Goal: Navigation & Orientation: Find specific page/section

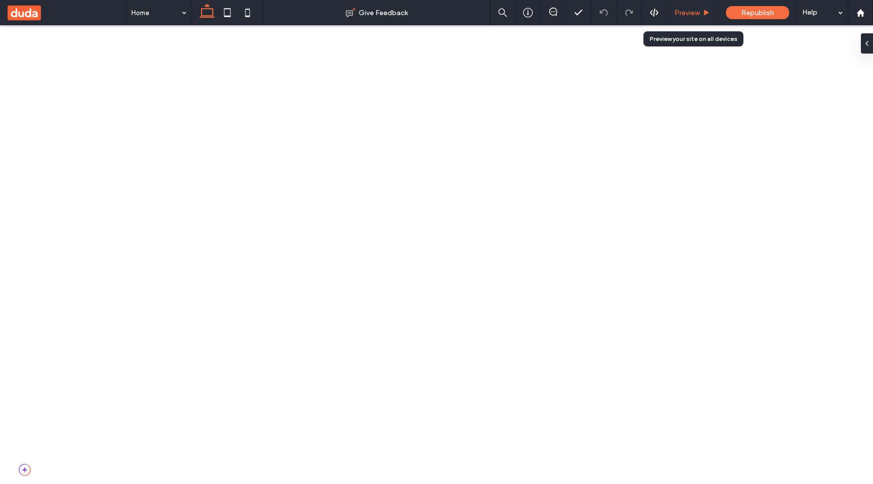
click at [694, 7] on div "Preview" at bounding box center [693, 12] width 52 height 25
click at [685, 20] on div "Preview" at bounding box center [693, 12] width 52 height 25
click at [695, 20] on div "Preview" at bounding box center [693, 12] width 52 height 25
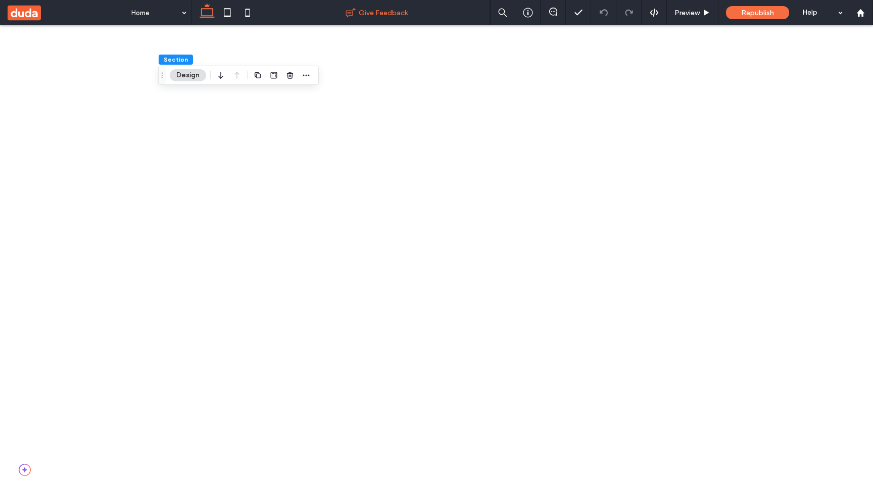
click at [362, 22] on div "Give Feedback" at bounding box center [376, 12] width 227 height 25
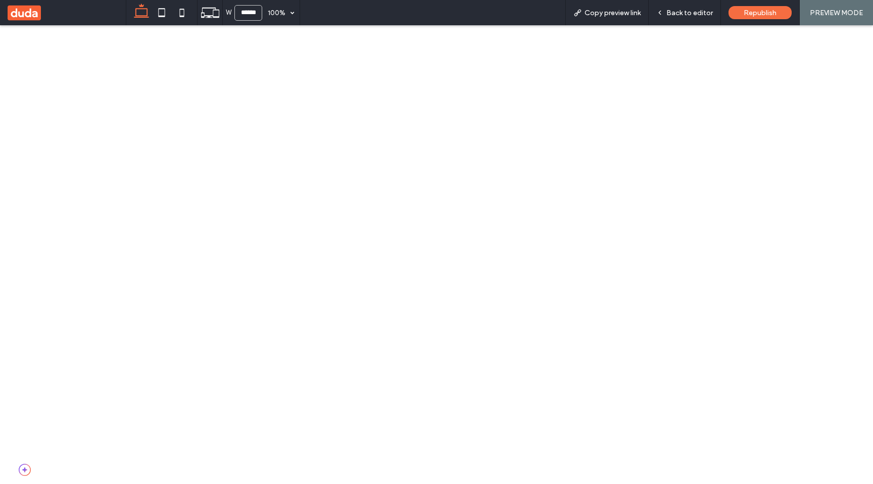
click at [841, 12] on span "PREVIEW MODE" at bounding box center [836, 13] width 53 height 9
click at [712, 9] on span "Back to editor" at bounding box center [690, 13] width 46 height 9
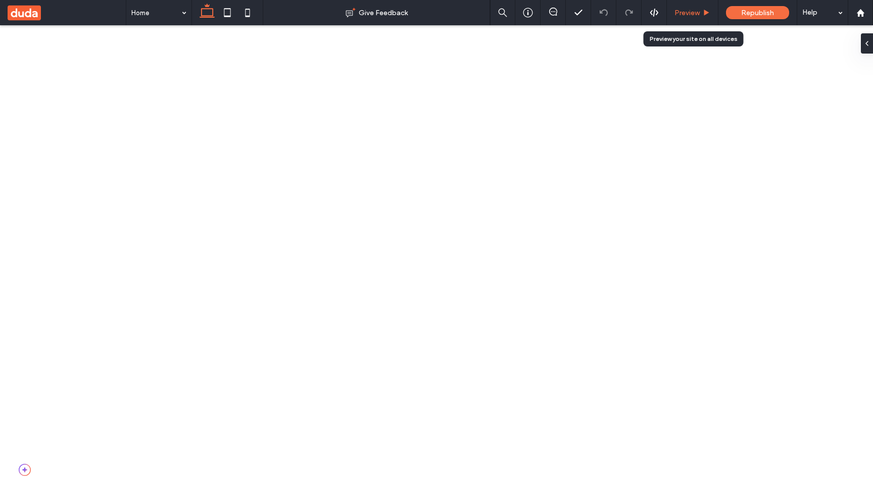
click at [690, 14] on span "Preview" at bounding box center [687, 13] width 25 height 9
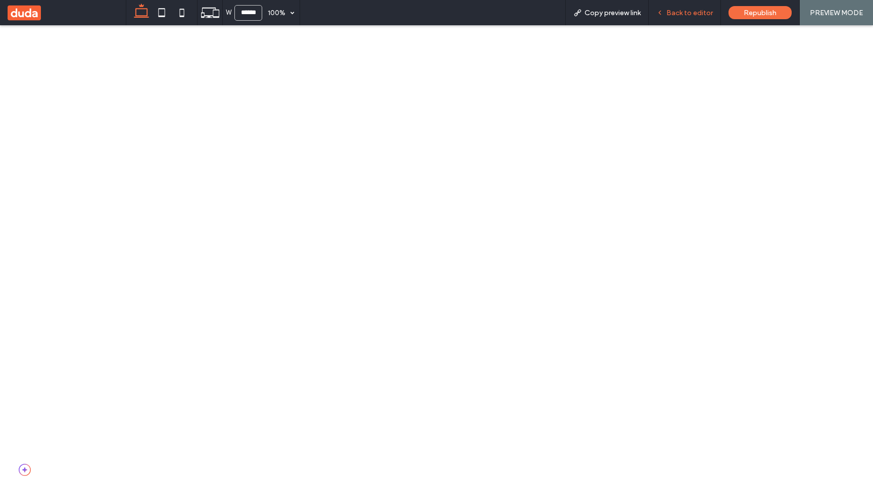
click at [693, 16] on span "Back to editor" at bounding box center [690, 13] width 46 height 9
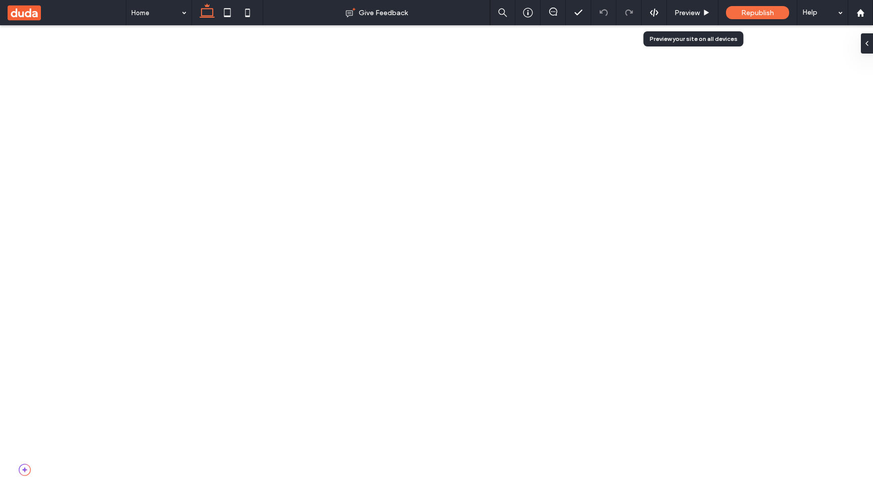
click at [693, 16] on span "Preview" at bounding box center [687, 13] width 25 height 9
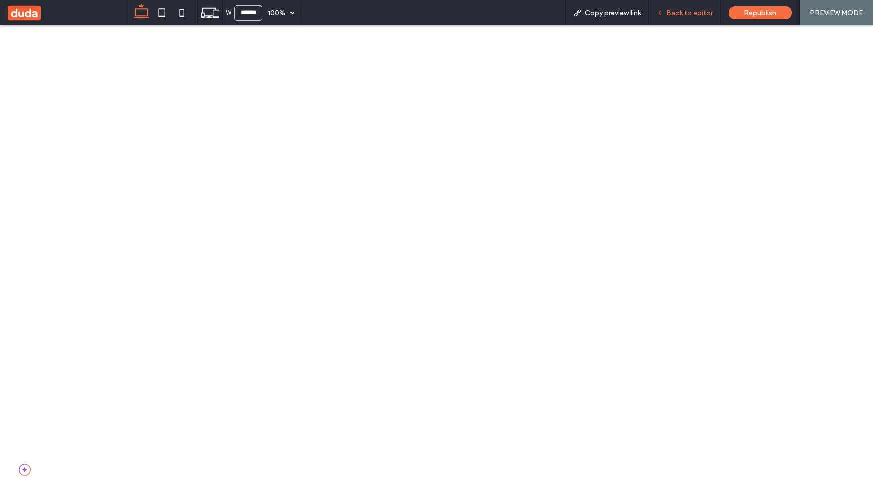
click at [693, 16] on span "Back to editor" at bounding box center [690, 13] width 46 height 9
